Goal: Task Accomplishment & Management: Use online tool/utility

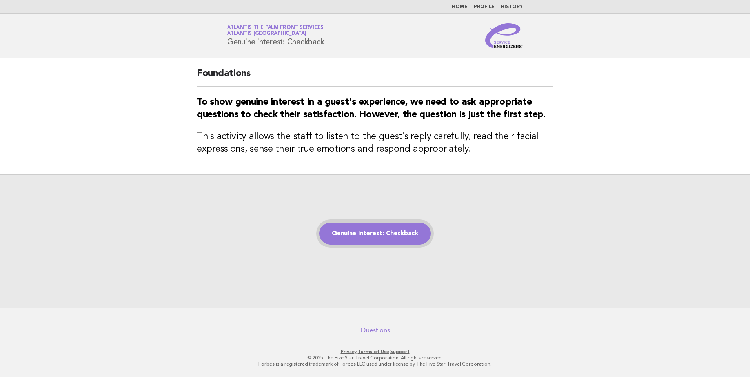
drag, startPoint x: 402, startPoint y: 238, endPoint x: 396, endPoint y: 238, distance: 5.5
click at [402, 238] on link "Genuine interest: Checkback" at bounding box center [374, 234] width 111 height 22
click at [377, 238] on link "Genuine interest: Checkback" at bounding box center [374, 234] width 111 height 22
click at [377, 235] on link "Genuine interest: Checkback" at bounding box center [374, 234] width 111 height 22
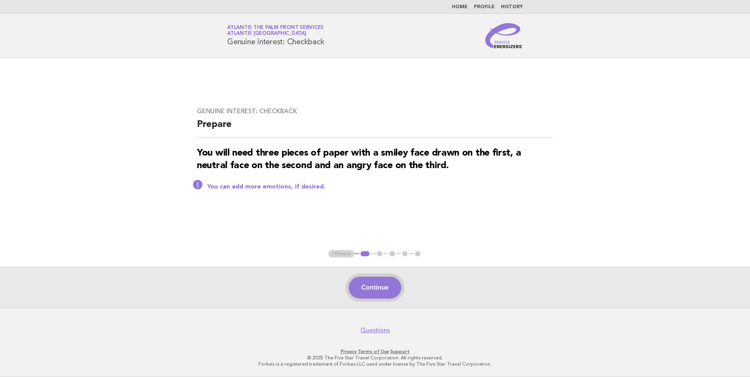
click at [379, 282] on button "Continue" at bounding box center [375, 288] width 52 height 22
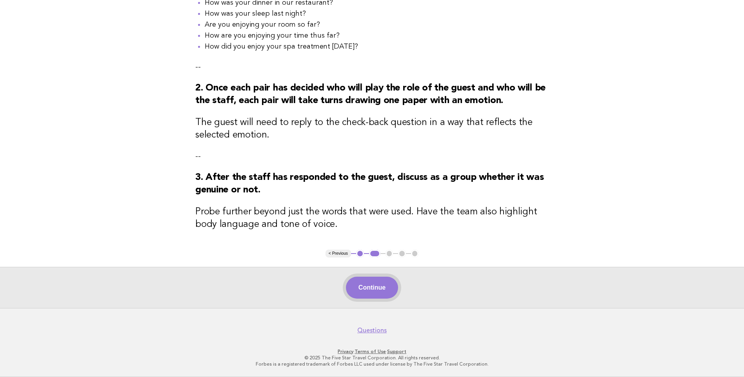
click at [377, 293] on button "Continue" at bounding box center [372, 288] width 52 height 22
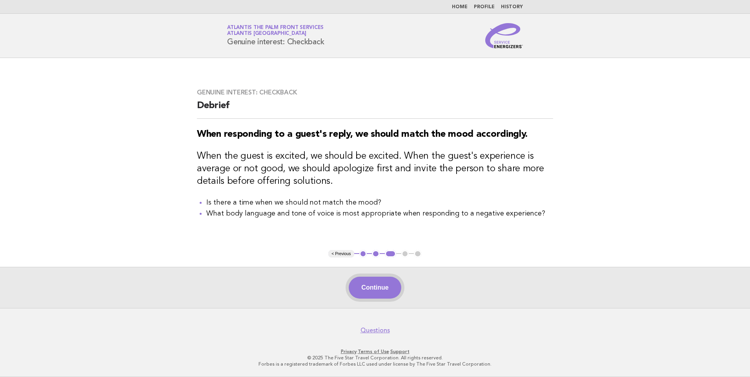
click at [379, 289] on button "Continue" at bounding box center [375, 288] width 52 height 22
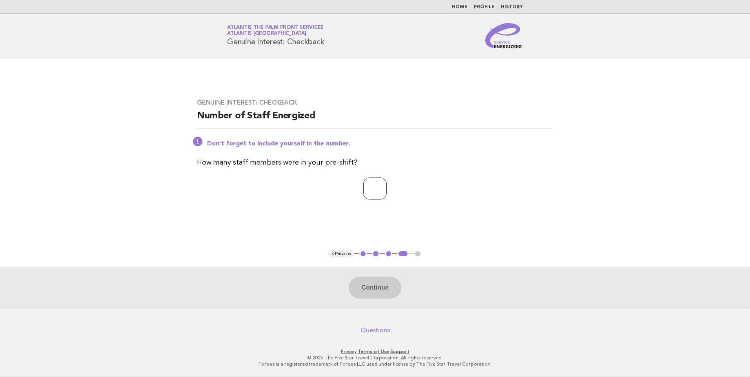
click at [378, 191] on input "number" at bounding box center [375, 189] width 24 height 22
